Goal: Task Accomplishment & Management: Use online tool/utility

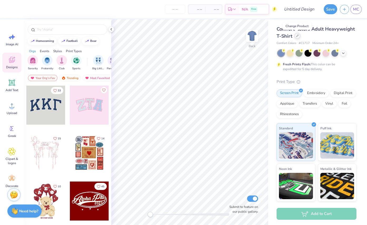
click at [297, 37] on icon at bounding box center [297, 35] width 3 height 3
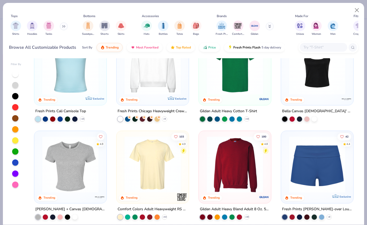
scroll to position [226, 0]
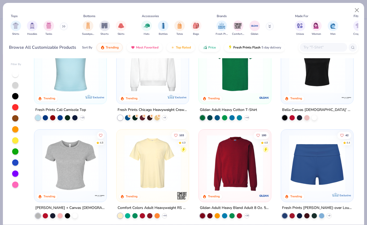
click at [152, 163] on img at bounding box center [153, 163] width 62 height 56
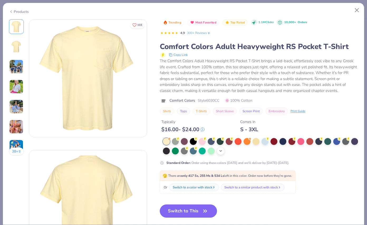
click at [223, 152] on icon at bounding box center [220, 151] width 4 height 4
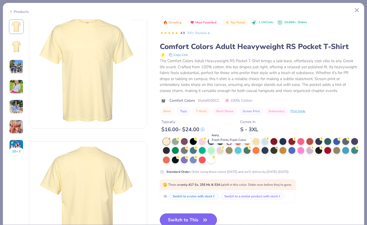
scroll to position [10, 0]
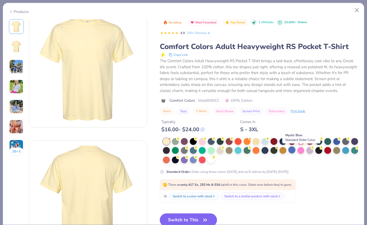
click at [295, 151] on div at bounding box center [291, 149] width 7 height 7
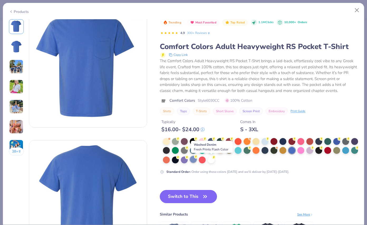
click at [196, 161] on div at bounding box center [193, 159] width 7 height 7
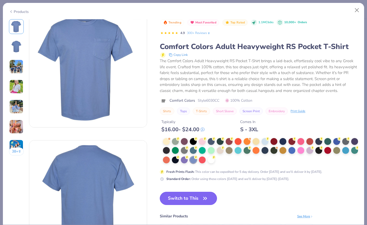
click at [193, 199] on button "Switch to This" at bounding box center [188, 198] width 57 height 13
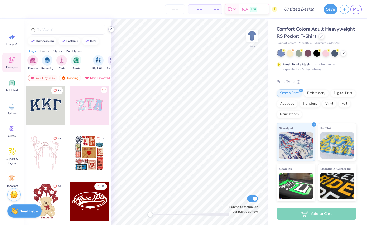
click at [112, 28] on icon at bounding box center [111, 29] width 4 height 4
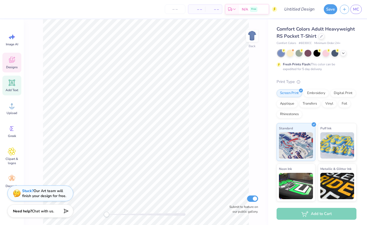
click at [13, 86] on icon at bounding box center [12, 83] width 8 height 8
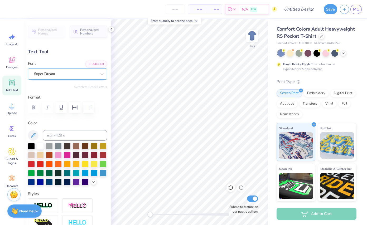
click at [65, 71] on div "Super Dream" at bounding box center [65, 74] width 64 height 8
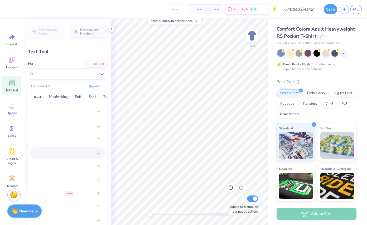
scroll to position [442, 0]
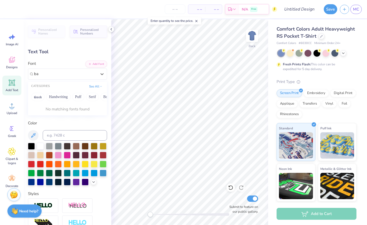
type input "b"
type input "bandung hardcore gp"
click at [95, 87] on button "See All" at bounding box center [95, 85] width 16 height 5
click at [74, 75] on div "Super Dream" at bounding box center [65, 74] width 64 height 8
click at [90, 90] on div "Personalized Names Personalized Numbers Text Tool Add Font Font Select is focus…" at bounding box center [67, 122] width 87 height 206
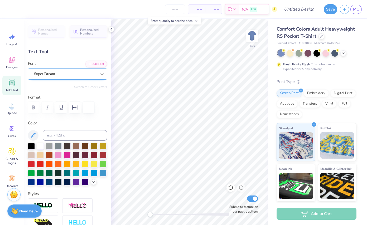
click at [101, 76] on div at bounding box center [101, 73] width 9 height 9
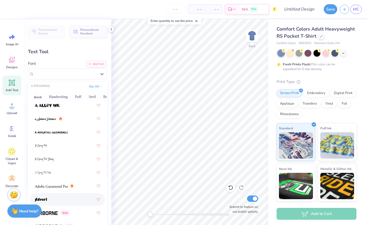
scroll to position [0, 0]
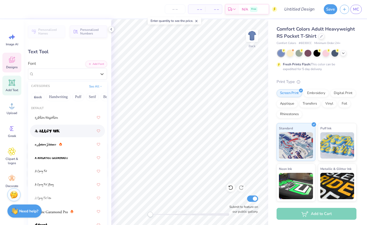
click at [13, 63] on icon at bounding box center [12, 60] width 8 height 8
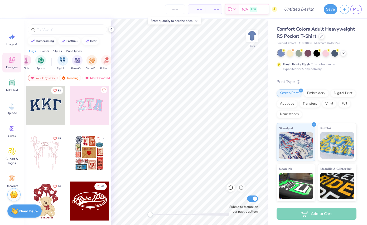
scroll to position [0, 40]
click at [75, 62] on img "filter for Parent's Weekend" at bounding box center [73, 60] width 6 height 6
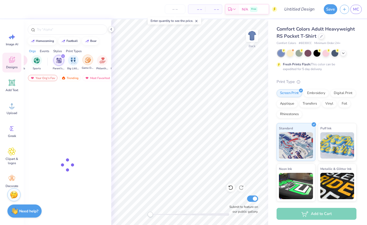
click at [88, 62] on img "filter for Game Day" at bounding box center [88, 60] width 6 height 6
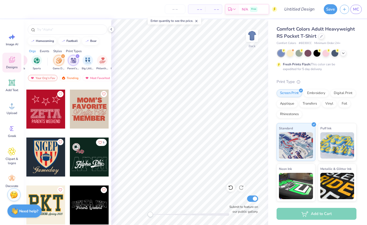
scroll to position [1054, 0]
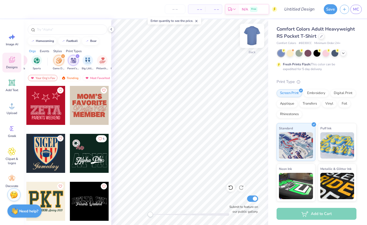
click at [252, 35] on img at bounding box center [251, 35] width 21 height 21
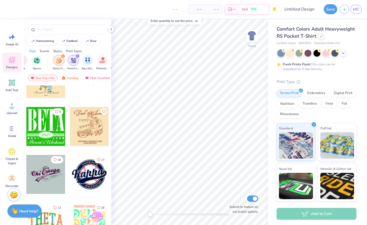
scroll to position [10619, 0]
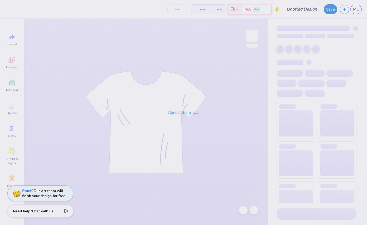
type input "Dad's Weekend"
type input "4"
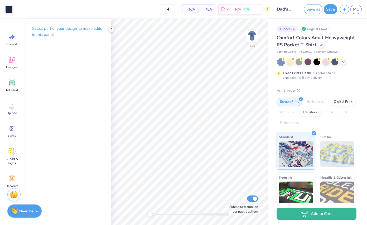
click at [152, 216] on div at bounding box center [189, 214] width 79 height 5
click at [151, 216] on div "Accessibility label" at bounding box center [152, 214] width 5 height 5
drag, startPoint x: 153, startPoint y: 216, endPoint x: 163, endPoint y: 215, distance: 10.0
click at [163, 215] on div "Accessibility label" at bounding box center [161, 214] width 5 height 5
click at [184, 217] on div "Back Submit to feature on our public gallery." at bounding box center [189, 122] width 157 height 206
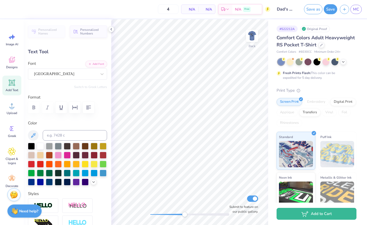
type input "2.49"
type input "0.24"
type textarea "TCU v Baylor 2025"
click at [253, 37] on img at bounding box center [251, 35] width 21 height 21
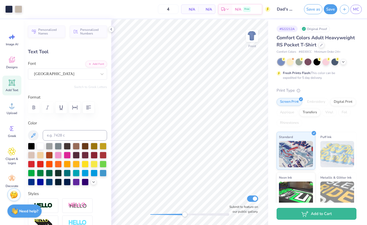
type input "6.77"
type input "0.64"
type input "16.53"
type textarea "TCU v. Baylor 2025"
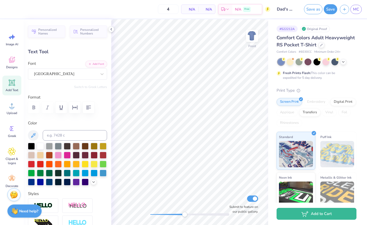
scroll to position [0, 1]
click at [158, 215] on div at bounding box center [189, 214] width 79 height 3
click at [129, 216] on div "Front Submit to feature on our public gallery." at bounding box center [189, 122] width 157 height 206
click at [170, 11] on input "4" at bounding box center [168, 8] width 21 height 9
click at [332, 12] on button "Save" at bounding box center [329, 8] width 13 height 10
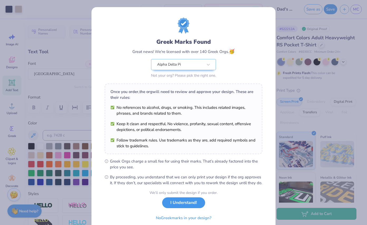
click at [189, 207] on button "I Understand!" at bounding box center [183, 202] width 43 height 11
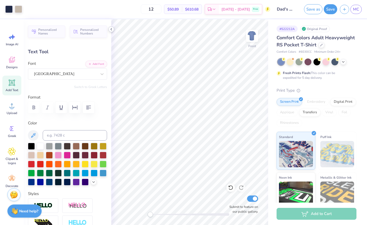
click at [111, 29] on icon at bounding box center [111, 29] width 4 height 4
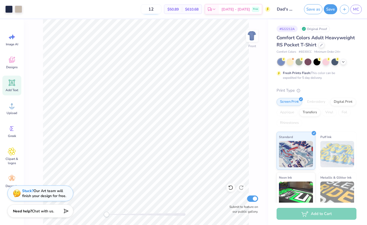
click at [161, 11] on input "12" at bounding box center [151, 8] width 21 height 9
type input "1"
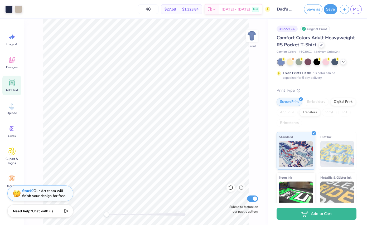
type input "48"
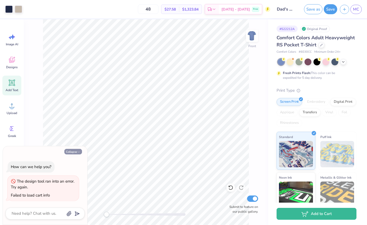
click at [70, 150] on button "Collapse" at bounding box center [73, 152] width 18 height 6
type textarea "x"
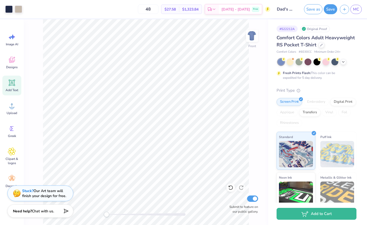
type input "5.67"
type input "0.95"
type input "16.37"
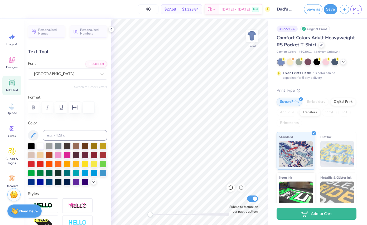
scroll to position [0, 0]
type textarea "Bluebonnet Battle 2025"
click at [251, 36] on img at bounding box center [251, 35] width 21 height 21
type input "2.06"
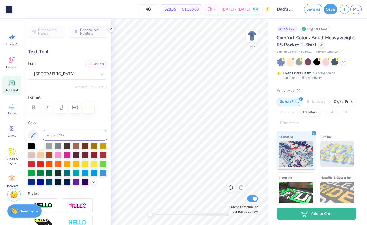
type input "0.35"
type textarea "Bluebonnet Battle 2025"
click at [168, 214] on div at bounding box center [189, 214] width 79 height 3
type input "2.56"
type input "0.24"
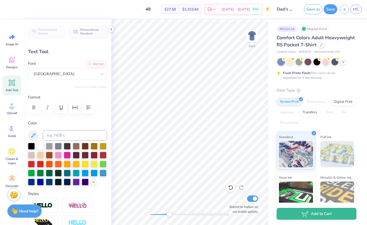
scroll to position [0, 2]
type textarea "Bluebonnet Battle 2025"
click at [333, 10] on button "Save" at bounding box center [329, 8] width 13 height 10
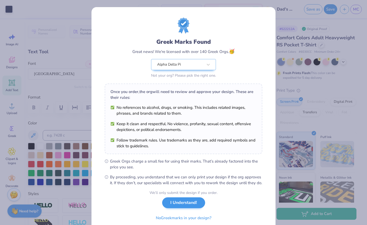
scroll to position [22, 0]
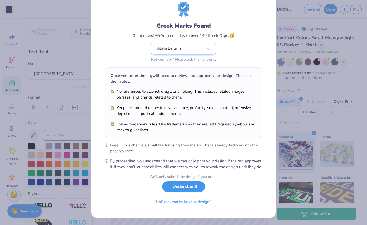
click at [188, 187] on button "I Understand!" at bounding box center [183, 186] width 43 height 11
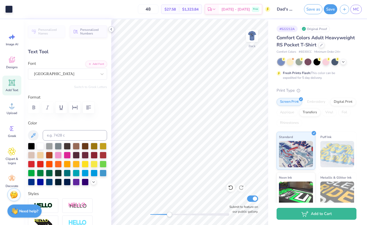
click at [111, 30] on icon at bounding box center [111, 29] width 4 height 4
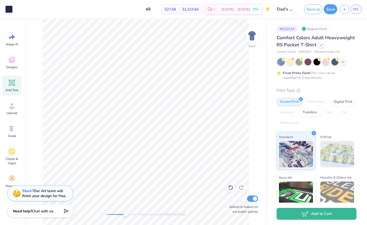
click at [94, 215] on div "Back Submit to feature on our public gallery." at bounding box center [146, 122] width 244 height 206
click at [158, 9] on input "48" at bounding box center [148, 8] width 21 height 9
type input "4"
type input "1"
type input "2"
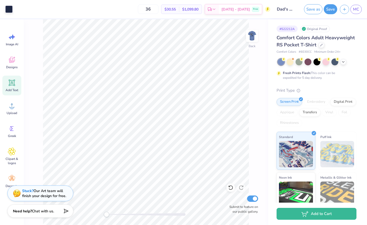
type input "3"
type input "4"
type input "5"
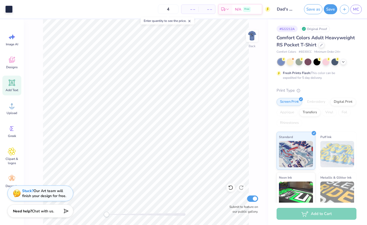
type input "48"
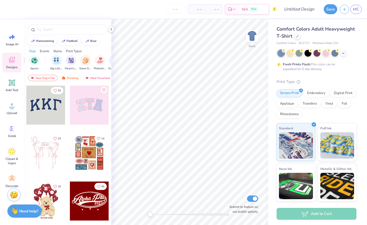
scroll to position [0, 47]
click at [81, 61] on img "filter for Game Day" at bounding box center [81, 60] width 6 height 6
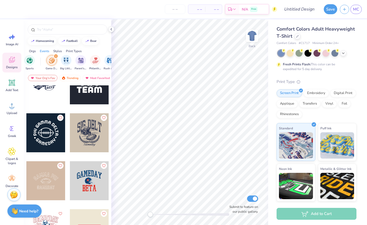
scroll to position [1023, 0]
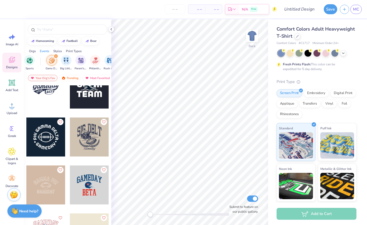
click at [85, 135] on div at bounding box center [89, 136] width 39 height 39
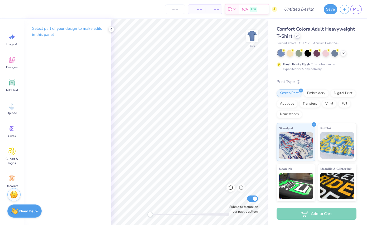
click at [299, 36] on div at bounding box center [297, 36] width 6 height 6
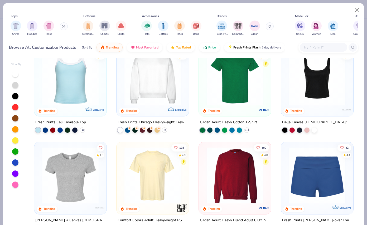
scroll to position [231, 0]
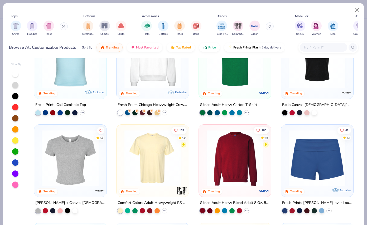
click at [152, 164] on img at bounding box center [153, 158] width 62 height 56
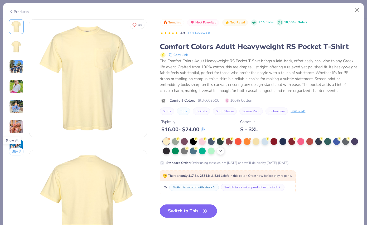
click at [224, 154] on div "+ 22" at bounding box center [220, 151] width 8 height 8
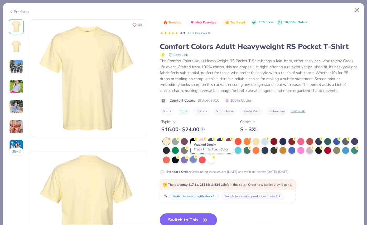
click at [196, 161] on div at bounding box center [193, 159] width 7 height 7
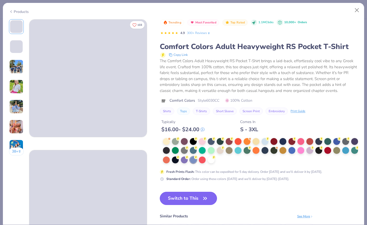
click at [197, 202] on button "Switch to This" at bounding box center [188, 198] width 57 height 13
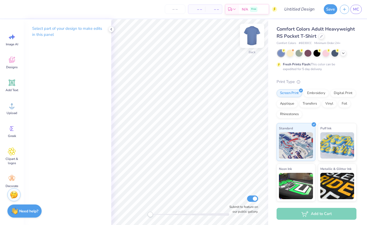
click at [254, 34] on img at bounding box center [251, 35] width 21 height 21
click at [13, 64] on div "Designs" at bounding box center [11, 63] width 19 height 20
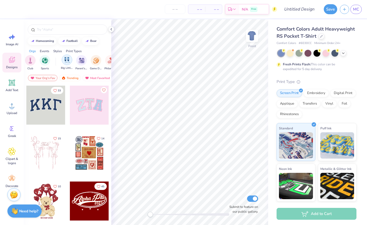
scroll to position [0, 32]
click at [94, 61] on img "filter for Game Day" at bounding box center [96, 60] width 6 height 6
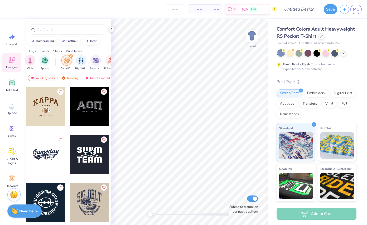
scroll to position [1023, 0]
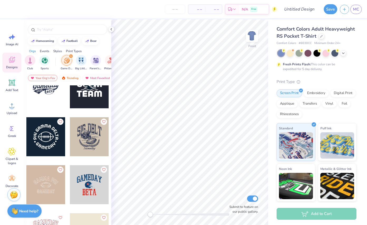
click at [98, 144] on div at bounding box center [89, 136] width 39 height 39
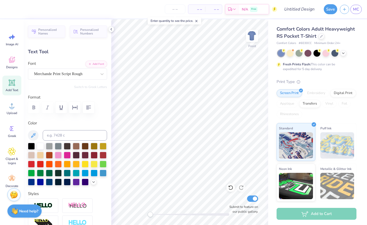
scroll to position [0, 0]
type textarea "Dad's Weekend"
click at [12, 82] on icon at bounding box center [11, 82] width 5 height 5
type input "6.03"
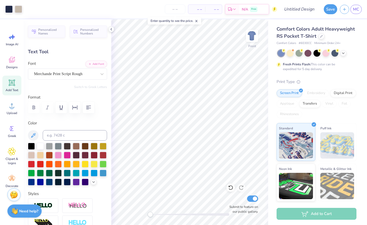
type input "1.75"
type input "13.38"
click at [52, 72] on div "Super Dream" at bounding box center [65, 74] width 64 height 8
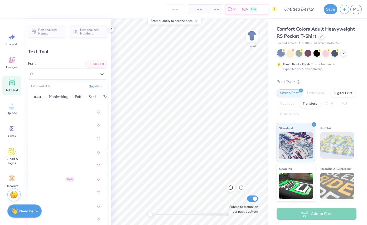
scroll to position [773, 0]
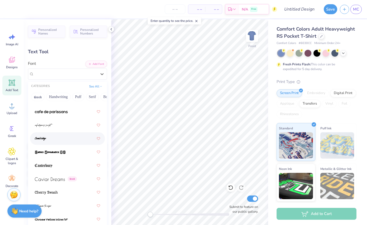
click at [49, 139] on div at bounding box center [67, 138] width 65 height 9
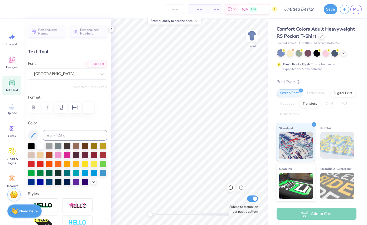
scroll to position [0, 1]
type textarea "TCU v. Baylor 2025"
type input "14.32"
type input "2.40"
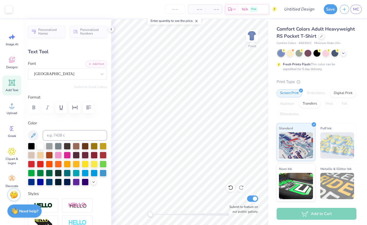
type input "15.27"
type input "6.00"
type input "1.00"
type input "16.66"
type input "10.77"
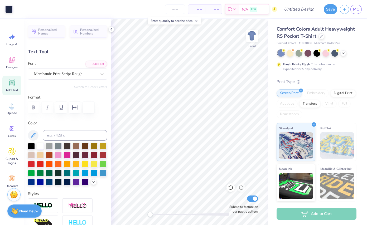
type input "1.23"
type input "14.21"
type input "6.00"
type input "1.00"
type input "15.69"
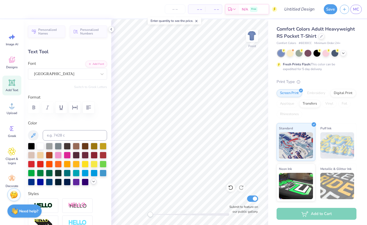
click at [93, 182] on icon at bounding box center [93, 181] width 4 height 4
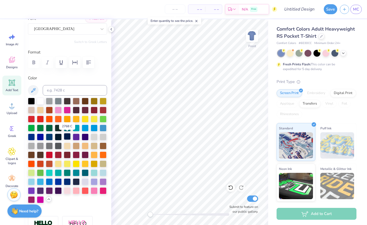
scroll to position [50, 0]
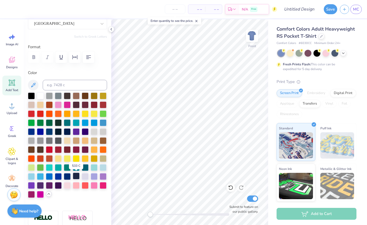
click at [78, 175] on div at bounding box center [76, 175] width 7 height 7
type input "12.38"
type input "6.89"
type input "3.00"
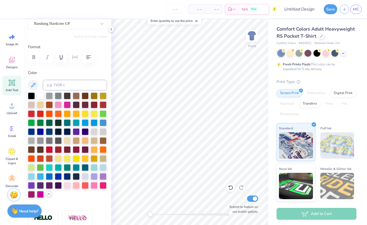
type textarea "alpha delta pi"
click at [253, 34] on img at bounding box center [251, 35] width 21 height 21
type input "3.44"
type input "1.91"
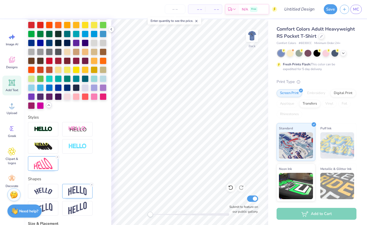
scroll to position [201, 0]
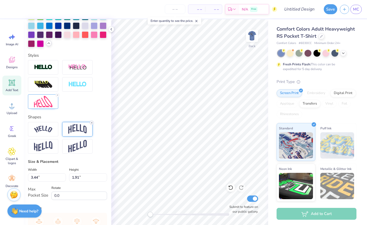
click at [91, 123] on line at bounding box center [92, 123] width 2 height 2
click at [44, 101] on img at bounding box center [43, 101] width 18 height 11
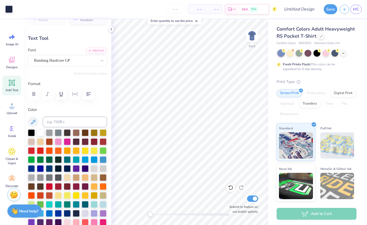
scroll to position [0, 0]
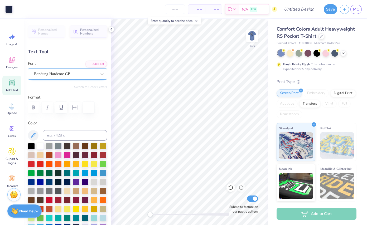
click at [73, 73] on div "Bandung Hardcore GP" at bounding box center [65, 74] width 64 height 8
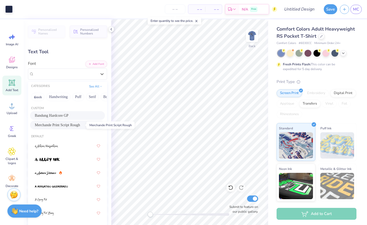
click at [64, 125] on span "Merchande Print Script Rough" at bounding box center [57, 125] width 45 height 6
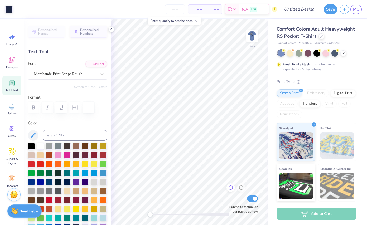
click at [230, 188] on icon at bounding box center [230, 187] width 5 height 5
click at [11, 84] on icon at bounding box center [11, 82] width 5 height 5
type input "3.50"
type input "1.01"
click at [77, 74] on div "Super Dream" at bounding box center [65, 74] width 64 height 8
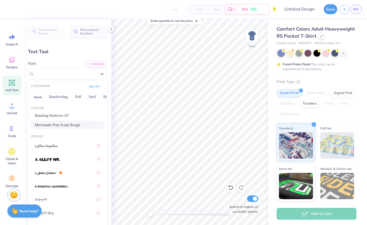
click at [71, 124] on span "Merchande Print Script Rough" at bounding box center [57, 125] width 45 height 6
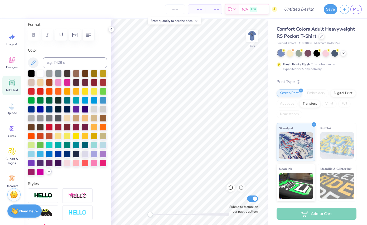
scroll to position [93, 0]
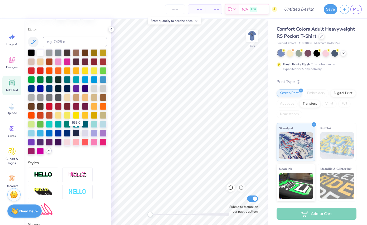
click at [76, 133] on div at bounding box center [76, 132] width 7 height 7
type textarea "Dad's Weekend"
click at [14, 86] on icon at bounding box center [12, 83] width 6 height 6
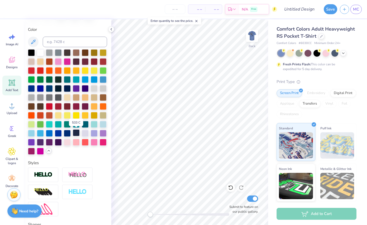
click at [76, 132] on div at bounding box center [76, 132] width 7 height 7
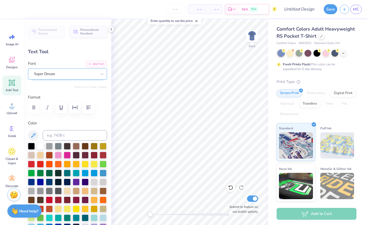
click at [71, 76] on div "Super Dream" at bounding box center [65, 74] width 64 height 8
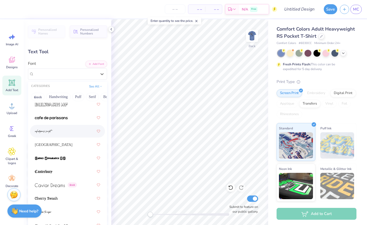
scroll to position [769, 0]
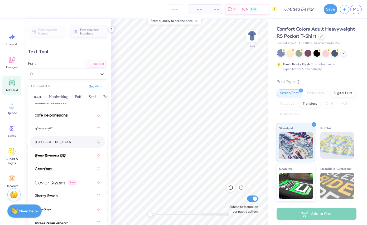
click at [51, 141] on div "Cambridge" at bounding box center [67, 141] width 65 height 9
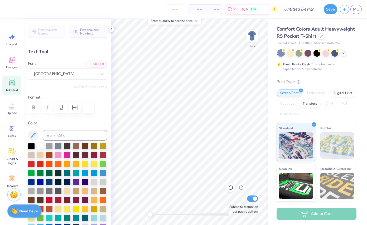
scroll to position [0, 0]
type textarea "TCU v. Baylor 2025"
click at [164, 214] on div at bounding box center [189, 214] width 79 height 3
type input "3.43"
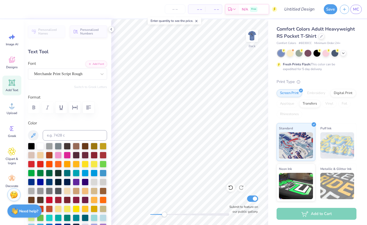
type input "0.57"
type input "2.71"
type input "0.45"
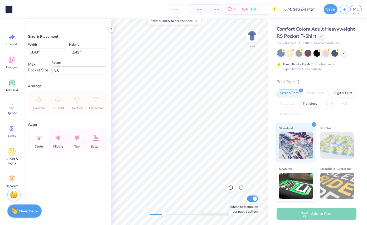
click at [39, 138] on icon at bounding box center [39, 138] width 5 height 6
click at [57, 137] on icon at bounding box center [58, 137] width 6 height 5
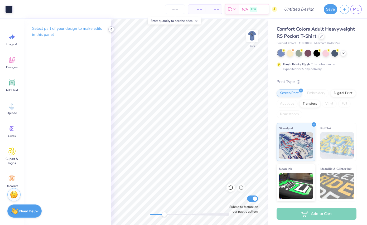
click at [111, 29] on icon at bounding box center [111, 29] width 4 height 4
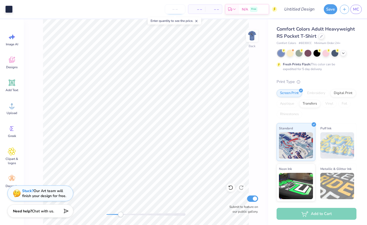
click at [175, 10] on input "number" at bounding box center [175, 8] width 21 height 9
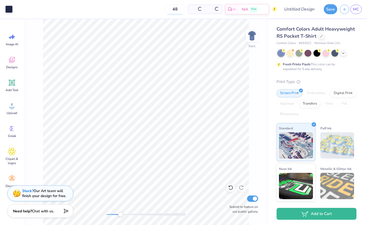
type input "4"
type input "12"
click at [103, 215] on div "Back Submit to feature on our public gallery." at bounding box center [146, 122] width 244 height 206
click at [253, 37] on img at bounding box center [251, 35] width 21 height 21
click at [297, 9] on input "Design Title" at bounding box center [305, 9] width 26 height 11
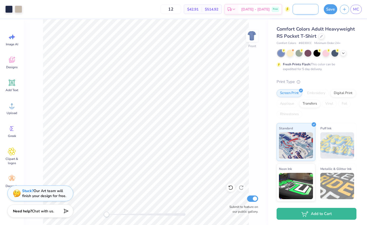
scroll to position [0, 31]
type input "Dad's Weekend option 2"
click at [328, 10] on button "Save" at bounding box center [329, 8] width 13 height 10
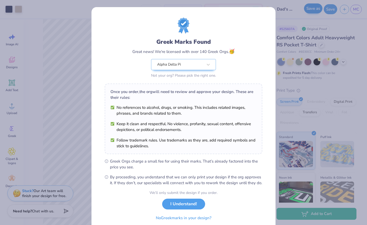
scroll to position [22, 0]
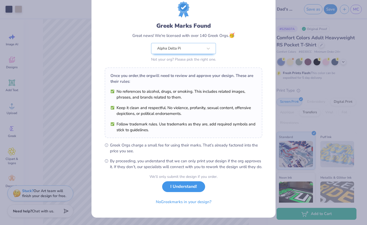
click at [183, 188] on button "I Understand!" at bounding box center [183, 186] width 43 height 11
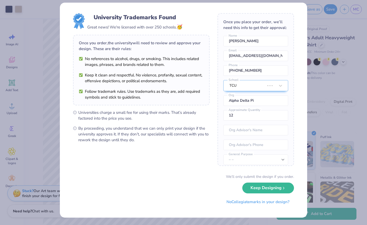
scroll to position [0, 0]
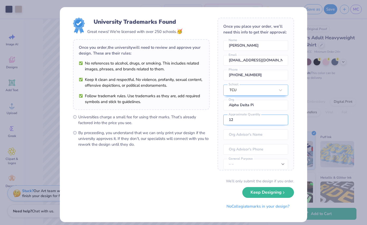
click at [239, 123] on input "12" at bounding box center [255, 120] width 65 height 11
type input "1"
type input "48"
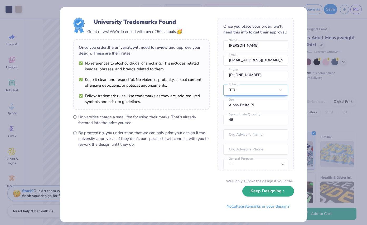
click at [260, 192] on button "Keep Designing" at bounding box center [268, 191] width 52 height 11
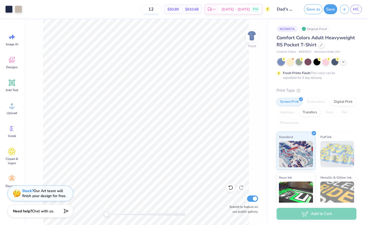
click at [161, 9] on input "12" at bounding box center [151, 8] width 21 height 9
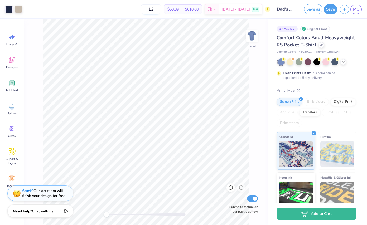
type input "1"
type input "48"
